Goal: Find contact information: Obtain details needed to contact an individual or organization

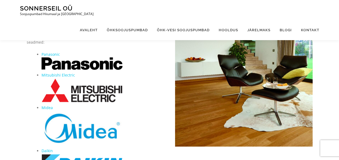
scroll to position [101, 0]
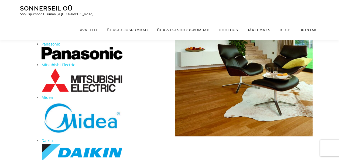
click at [90, 83] on img at bounding box center [82, 80] width 81 height 24
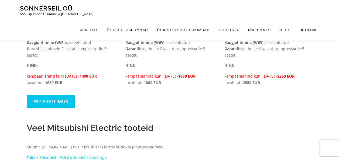
scroll to position [496, 0]
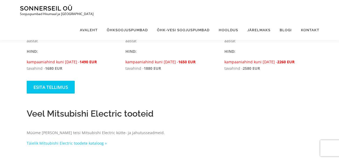
drag, startPoint x: 328, startPoint y: 125, endPoint x: 329, endPoint y: 110, distance: 14.9
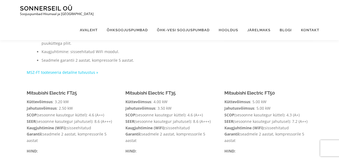
scroll to position [416, 0]
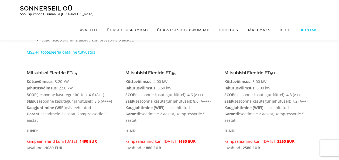
click at [309, 20] on link "Kontakt" at bounding box center [308, 30] width 23 height 20
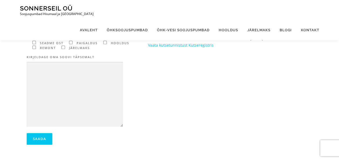
scroll to position [154, 0]
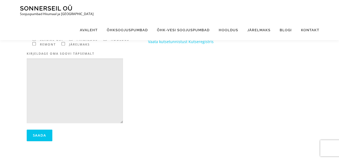
click at [46, 91] on textarea "Contact form" at bounding box center [75, 91] width 96 height 65
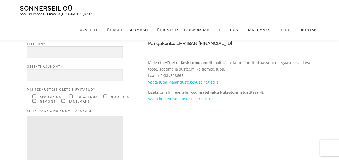
scroll to position [0, 0]
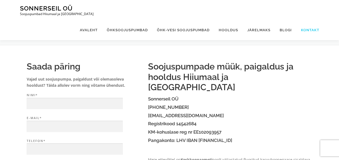
click at [308, 20] on link "Kontakt" at bounding box center [308, 30] width 23 height 20
click at [91, 20] on link "Avaleht" at bounding box center [88, 30] width 27 height 20
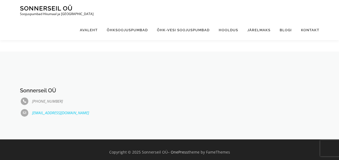
scroll to position [459, 0]
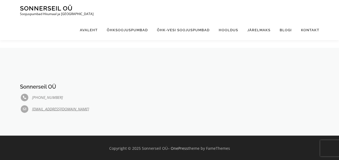
click at [53, 108] on link "[EMAIL_ADDRESS][DOMAIN_NAME]" at bounding box center [60, 108] width 57 height 5
